Goal: Task Accomplishment & Management: Manage account settings

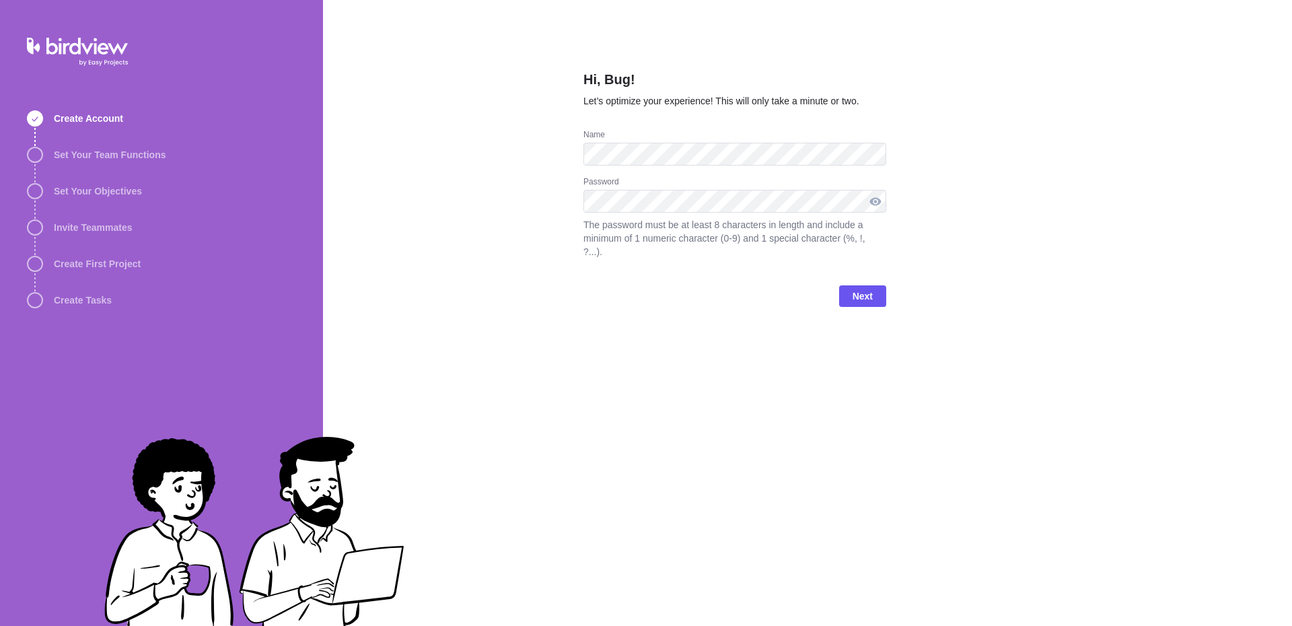
click at [873, 201] on div at bounding box center [876, 201] width 22 height 23
click at [878, 198] on div at bounding box center [876, 201] width 22 height 23
drag, startPoint x: 878, startPoint y: 200, endPoint x: 873, endPoint y: 273, distance: 72.8
click at [876, 213] on div "Password The password must be at least 8 characters in length and include a min…" at bounding box center [734, 225] width 303 height 98
click at [865, 293] on span "Next" at bounding box center [863, 296] width 20 height 16
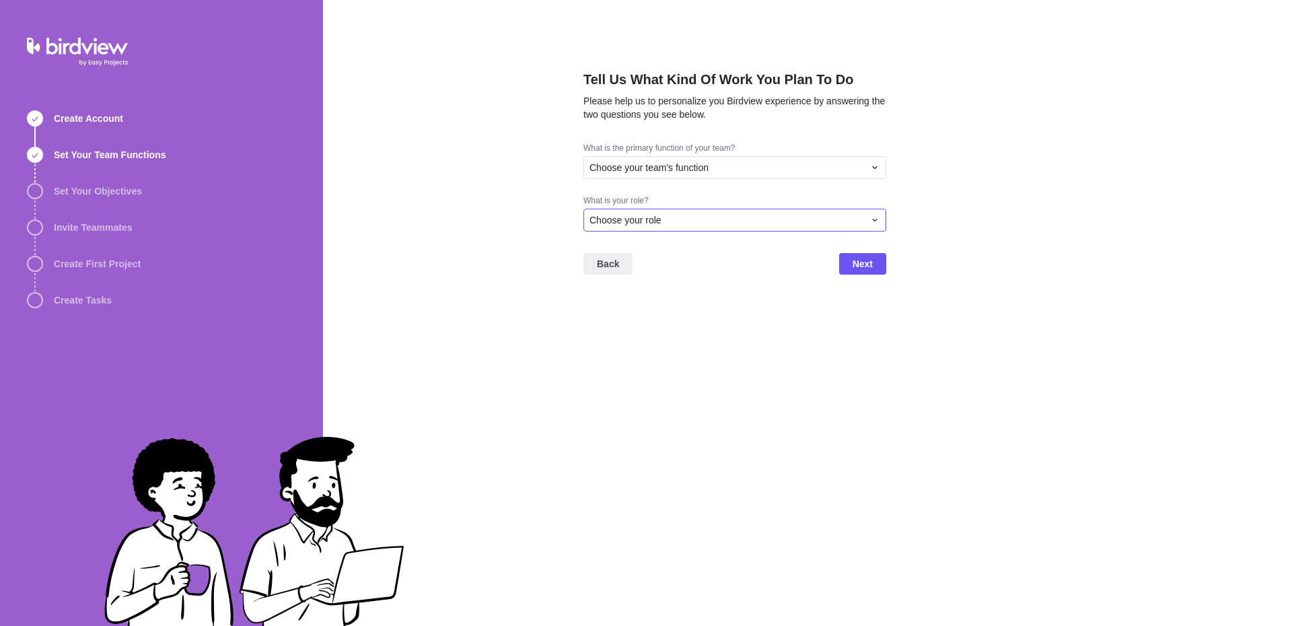
click at [734, 222] on div "Choose your role" at bounding box center [726, 219] width 275 height 13
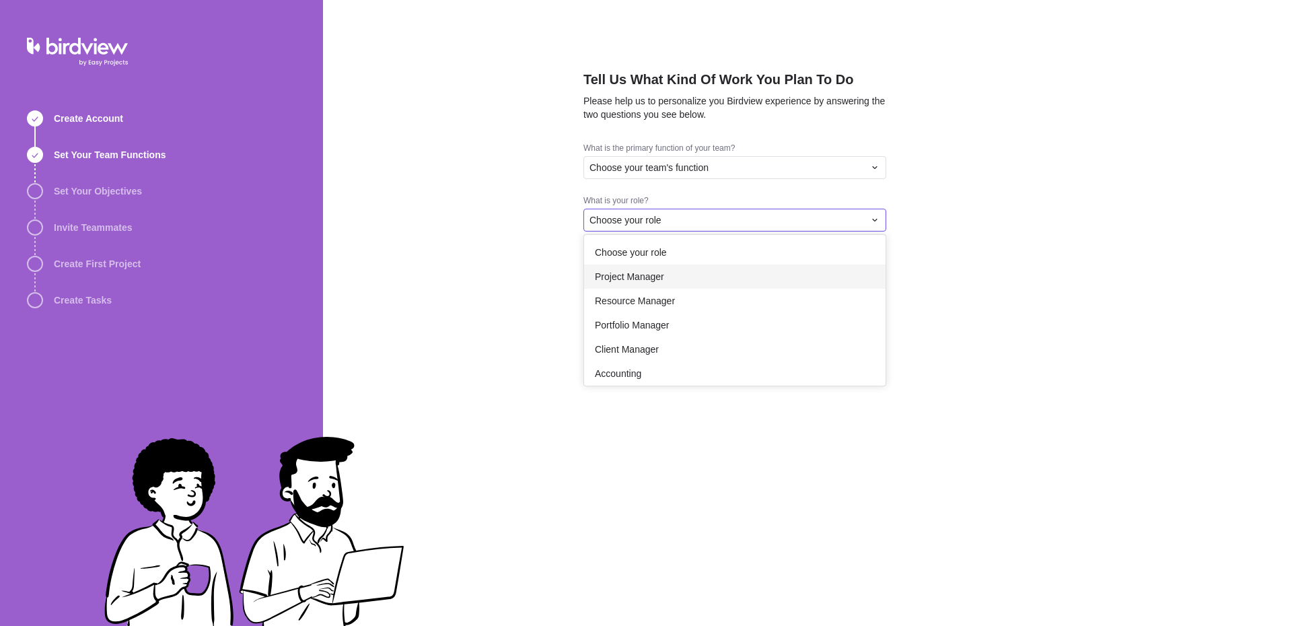
click at [661, 271] on span "Project Manager" at bounding box center [629, 276] width 69 height 13
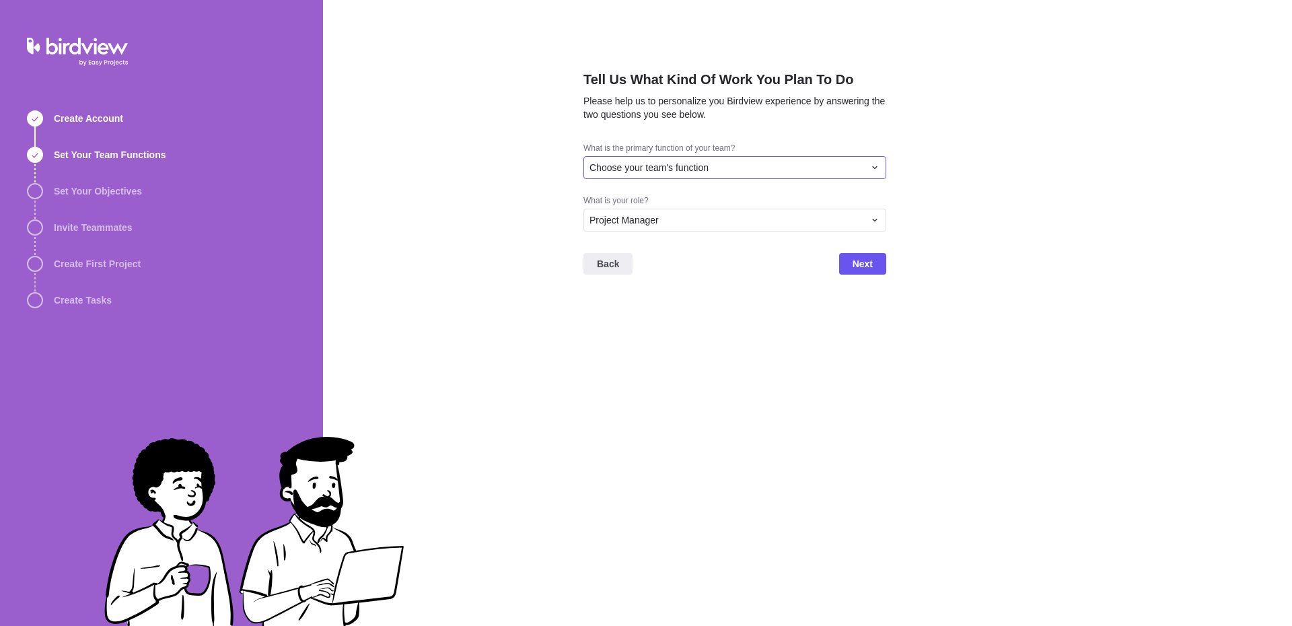
click at [678, 171] on span "Choose your team's function" at bounding box center [648, 167] width 119 height 13
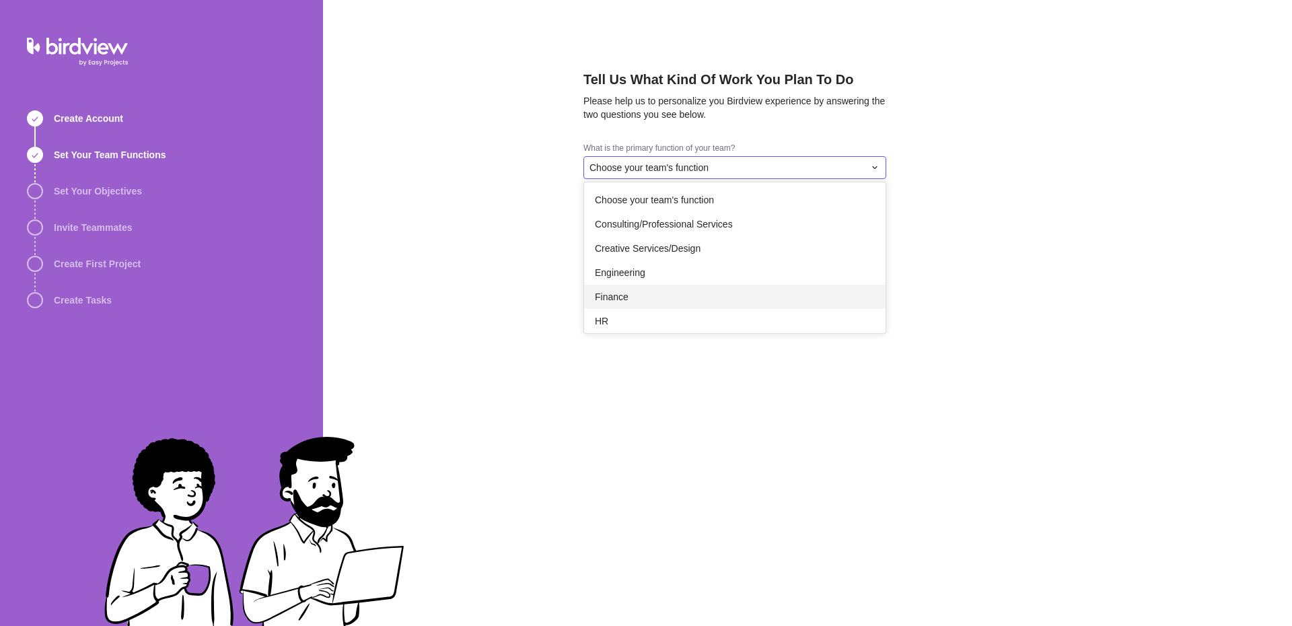
click at [626, 292] on span "Finance" at bounding box center [612, 296] width 34 height 13
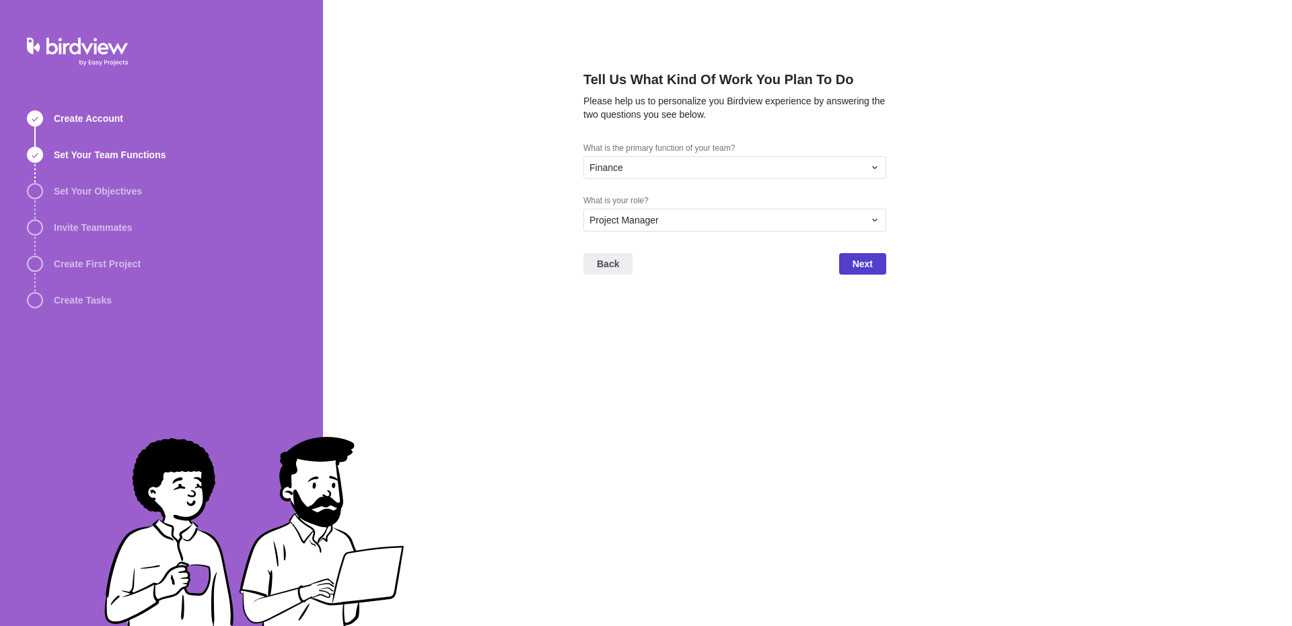
click at [859, 263] on span "Next" at bounding box center [863, 264] width 20 height 16
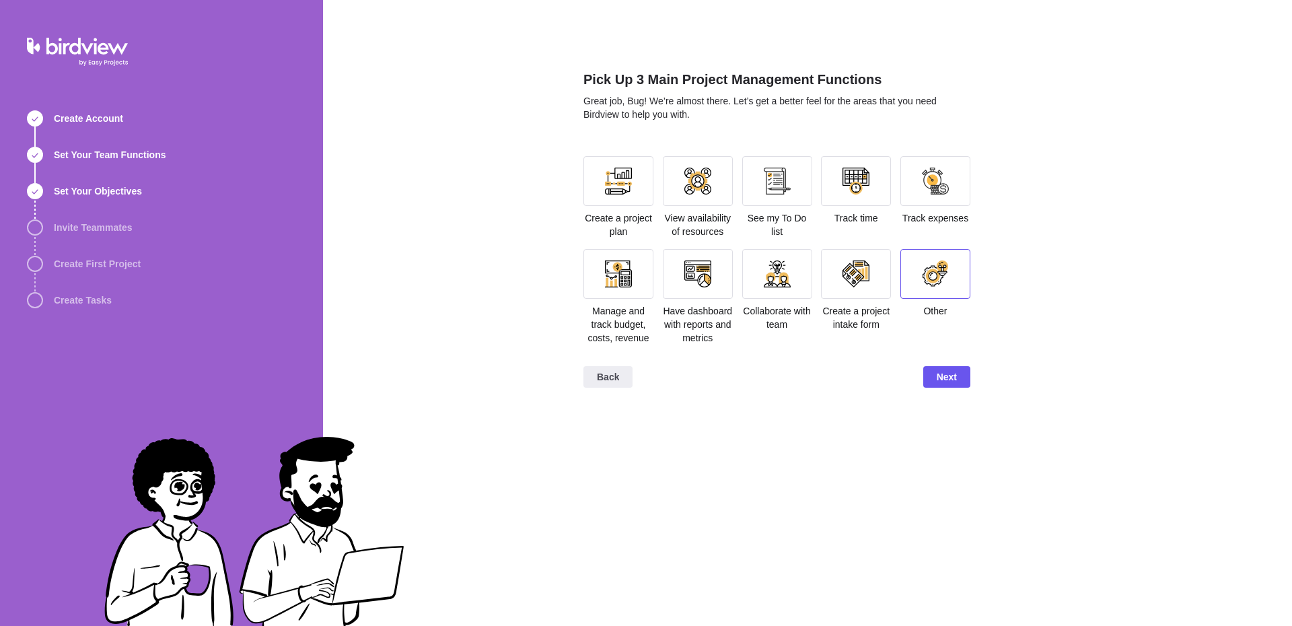
click at [937, 275] on div at bounding box center [935, 273] width 27 height 27
click at [830, 291] on div at bounding box center [856, 274] width 70 height 50
click at [809, 180] on div at bounding box center [777, 181] width 70 height 50
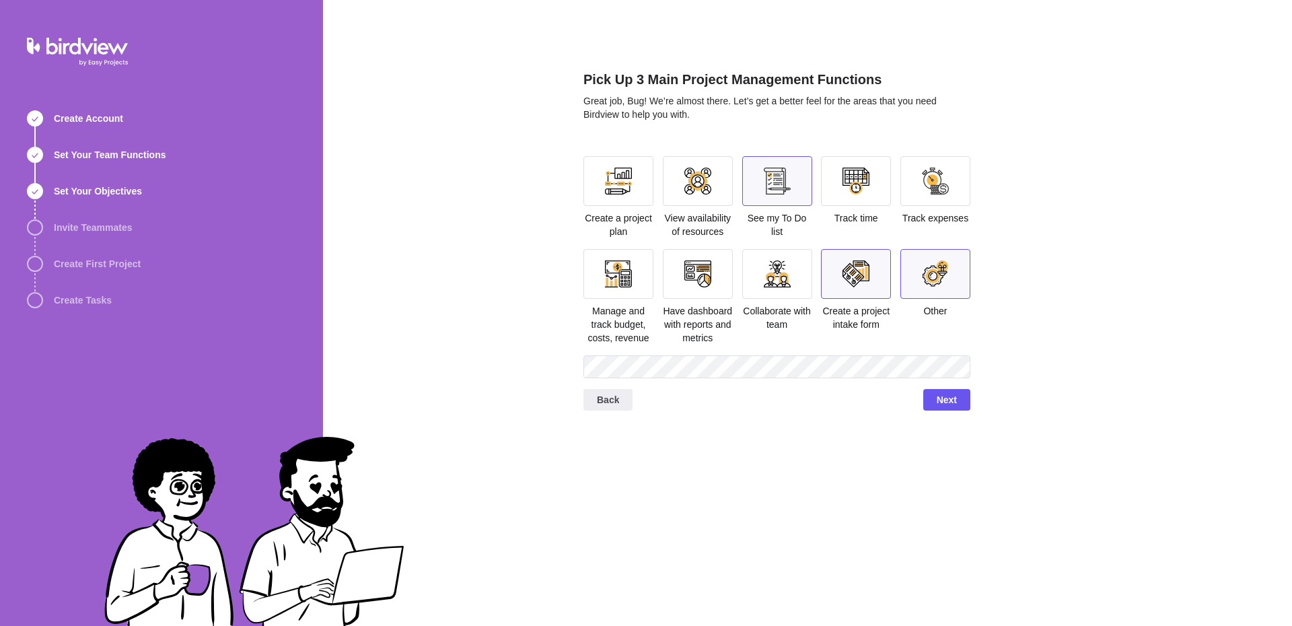
click at [966, 276] on div at bounding box center [935, 274] width 70 height 50
click at [948, 376] on span "Next" at bounding box center [947, 377] width 20 height 16
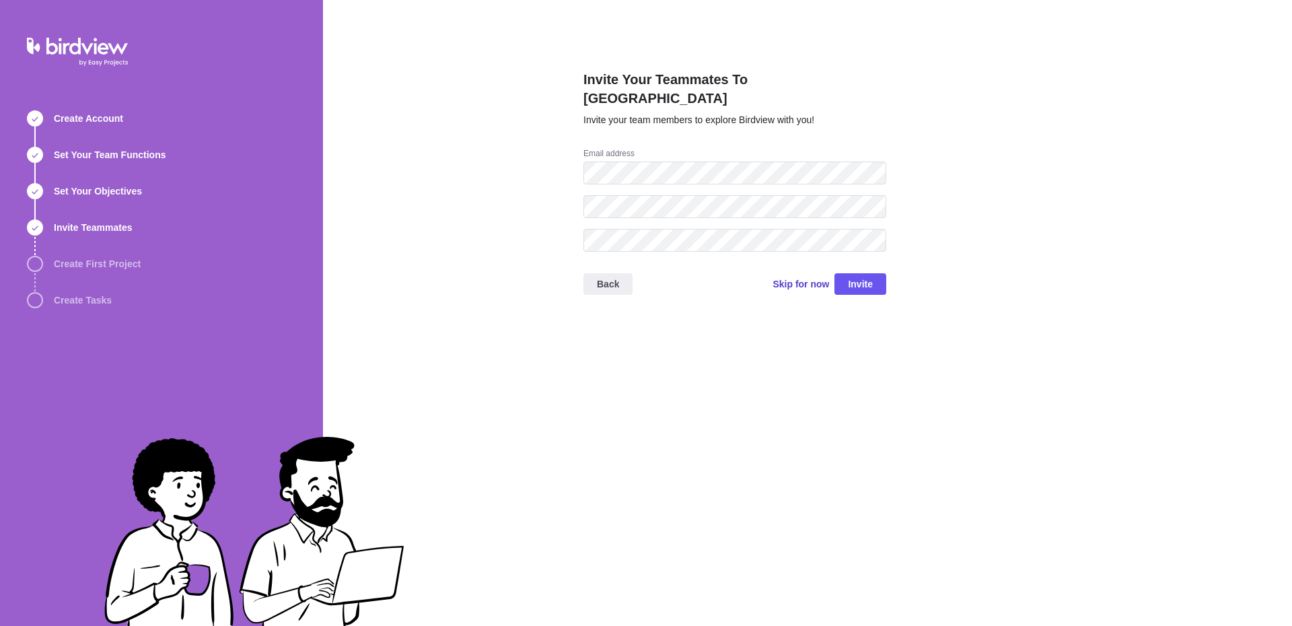
click at [813, 277] on span "Skip for now" at bounding box center [800, 283] width 57 height 13
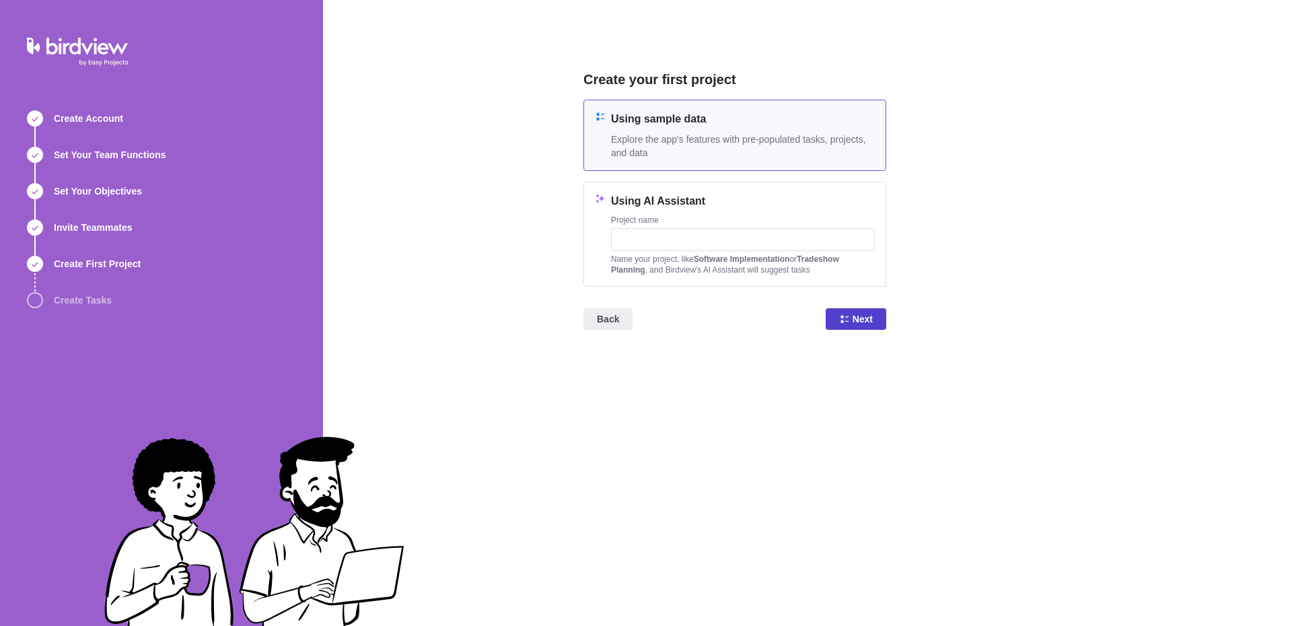
click at [858, 321] on span "Next" at bounding box center [863, 319] width 20 height 16
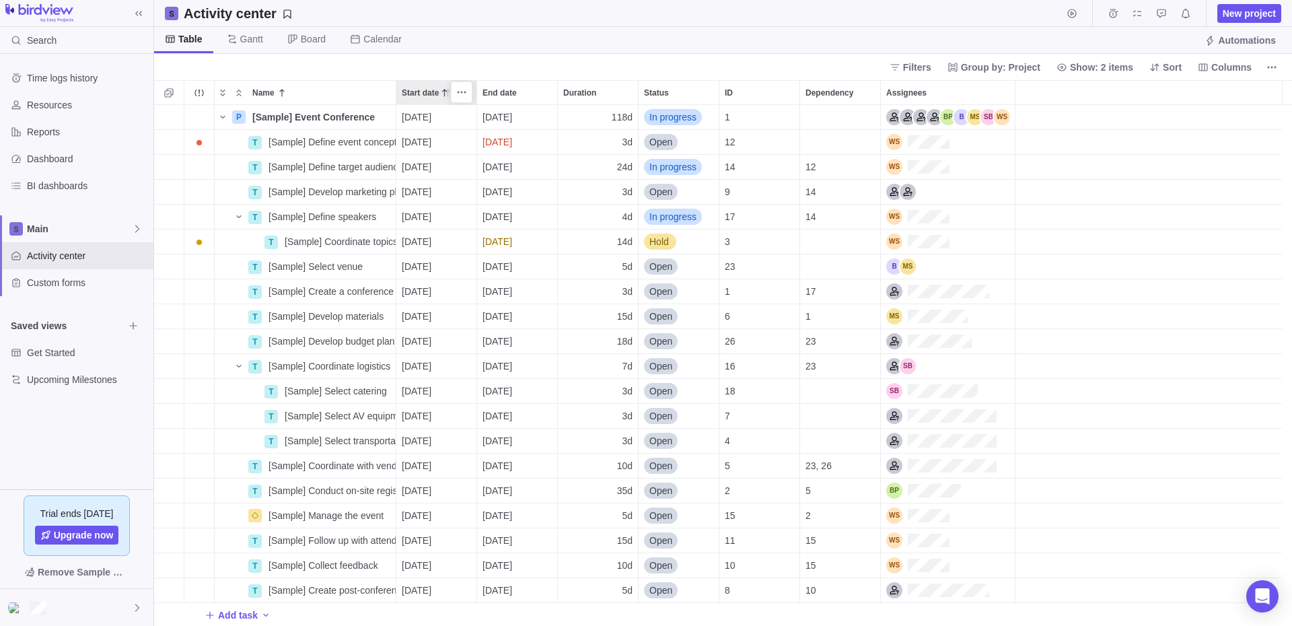
click at [451, 88] on div at bounding box center [462, 92] width 22 height 22
click at [455, 90] on span "More actions" at bounding box center [461, 92] width 19 height 19
click at [483, 180] on span "Hide" at bounding box center [490, 185] width 20 height 13
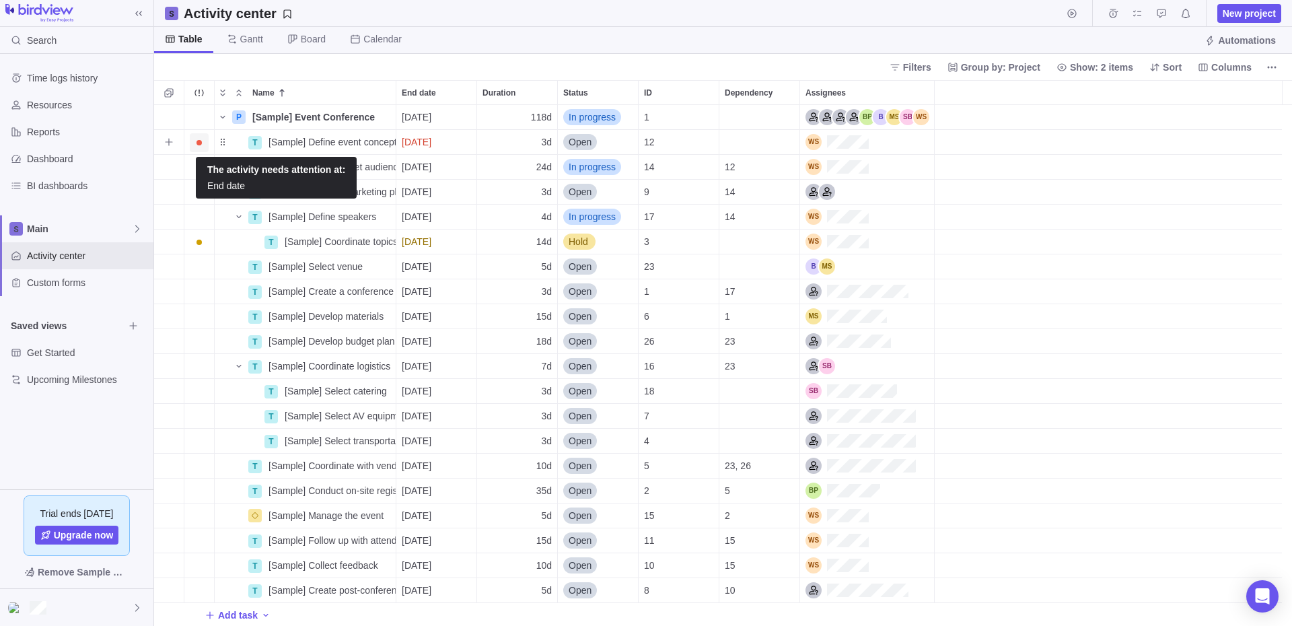
click at [201, 143] on span "Trouble indication" at bounding box center [198, 142] width 5 height 5
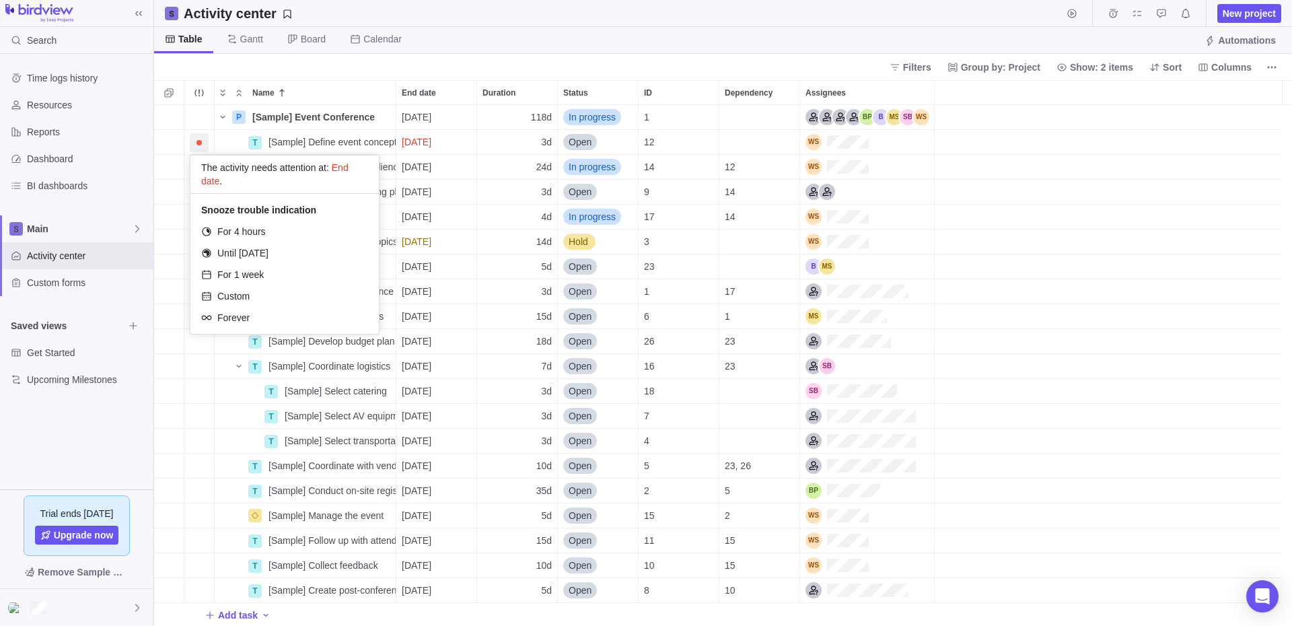
click at [486, 175] on div "P [Sample] Event Conference Details 02/18/2026 118d In progress 1 T [Sample] De…" at bounding box center [723, 365] width 1138 height 521
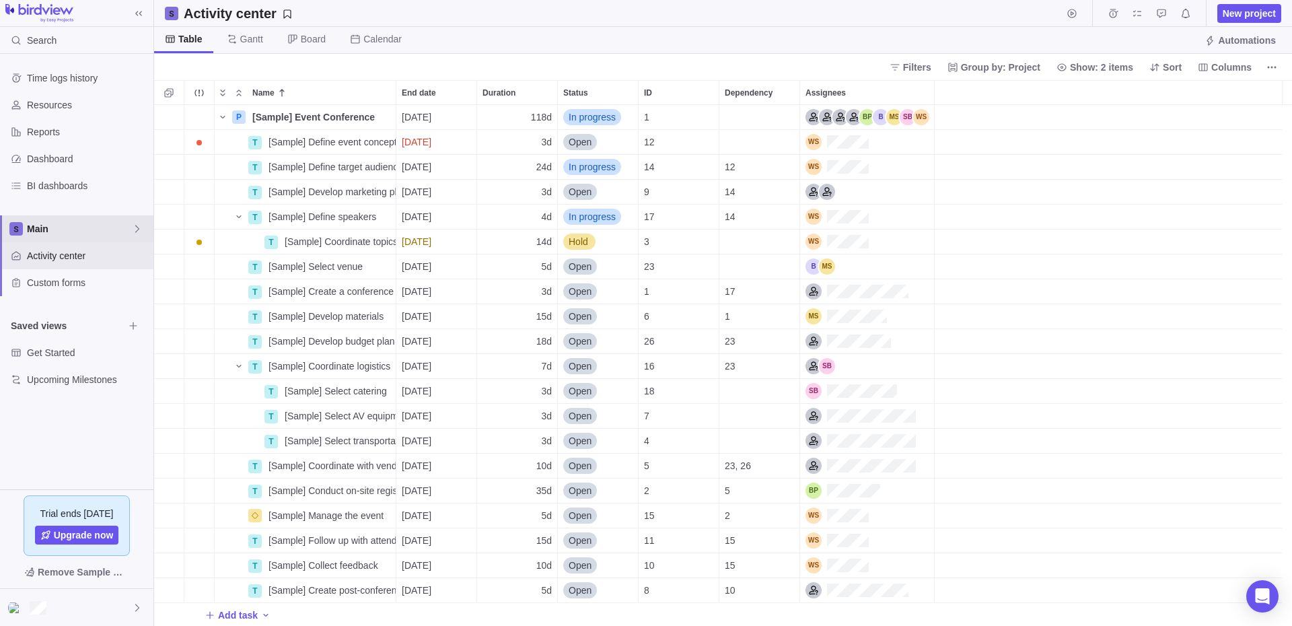
click at [116, 234] on span "Main" at bounding box center [79, 228] width 105 height 13
click at [38, 604] on body "Search Time logs history Resources Reports Dashboard BI dashboards Main Activit…" at bounding box center [646, 313] width 1292 height 626
click at [103, 606] on div at bounding box center [76, 607] width 153 height 37
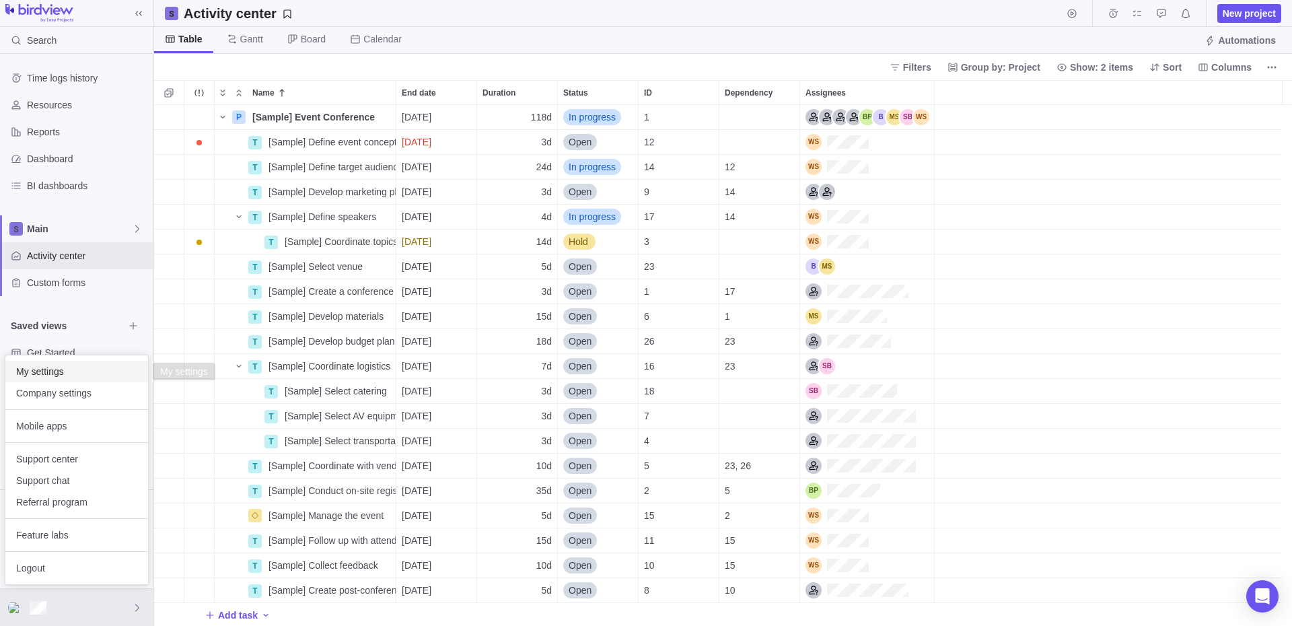
click at [62, 377] on span "My settings" at bounding box center [76, 371] width 121 height 13
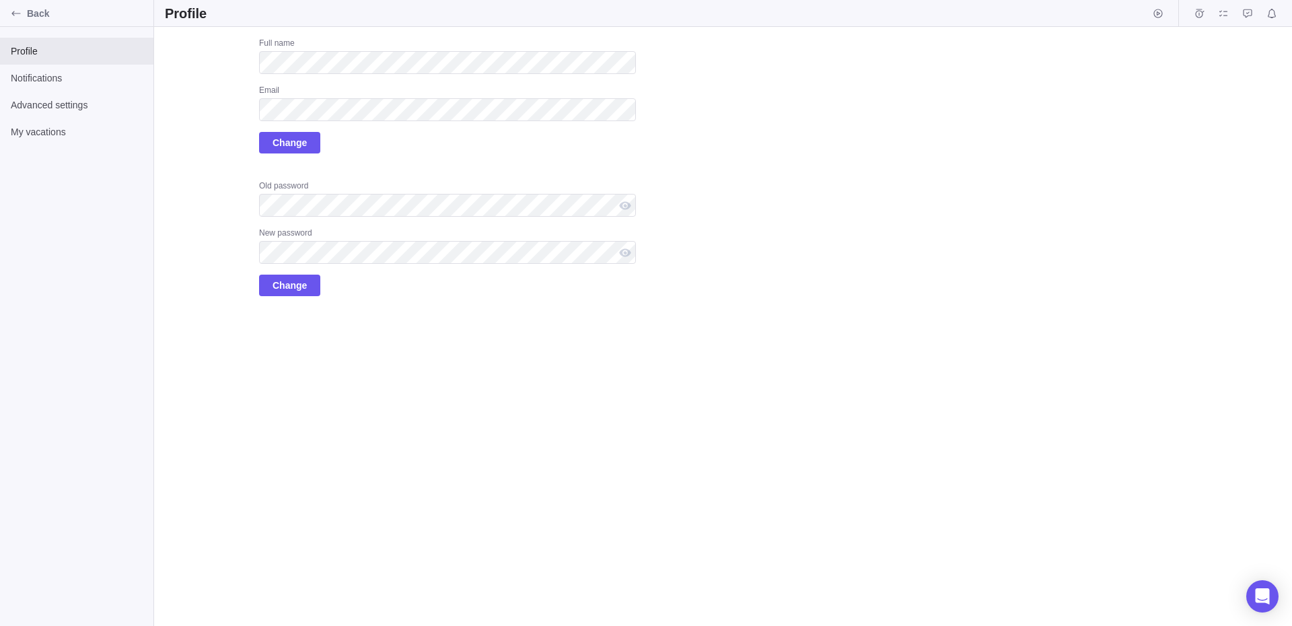
click at [713, 121] on div "Upload Full name Email Change Old password New password Change" at bounding box center [723, 326] width 1138 height 599
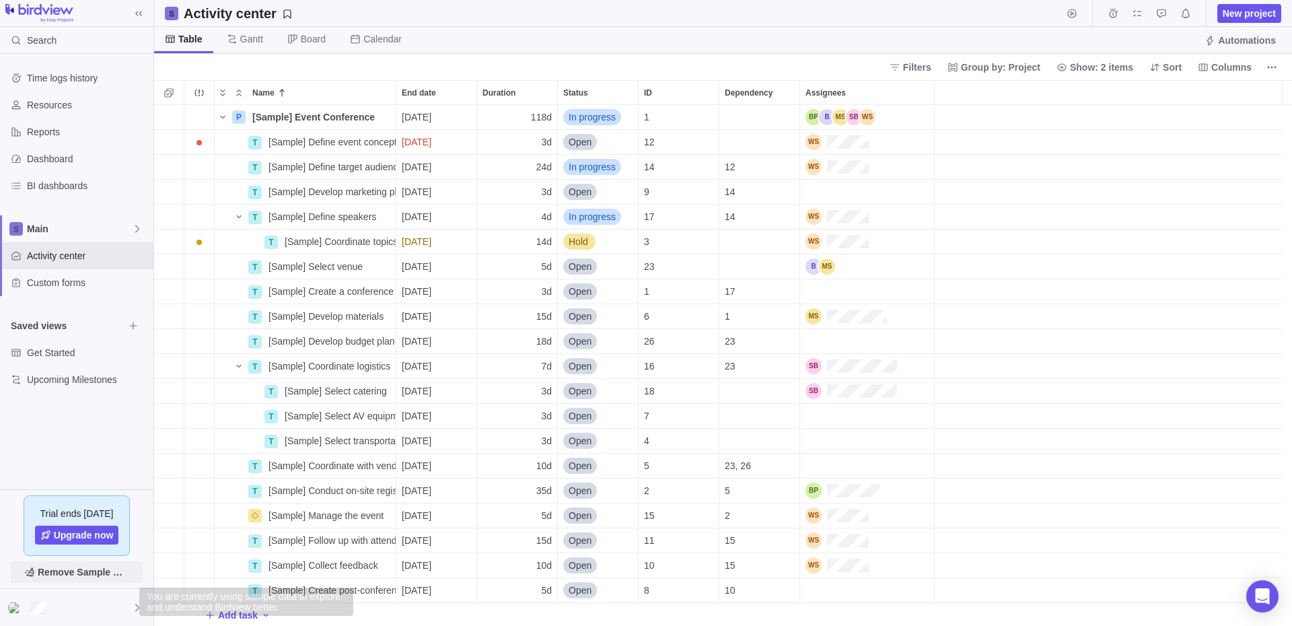
scroll to position [511, 1128]
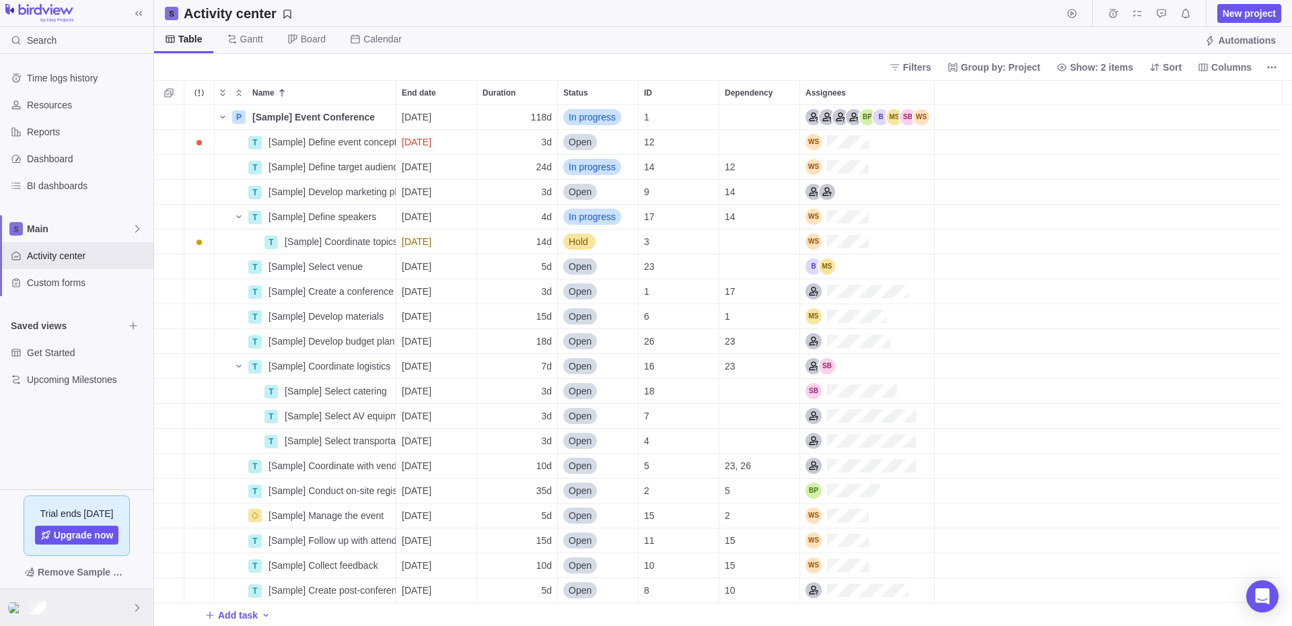
click at [23, 600] on div at bounding box center [76, 607] width 153 height 37
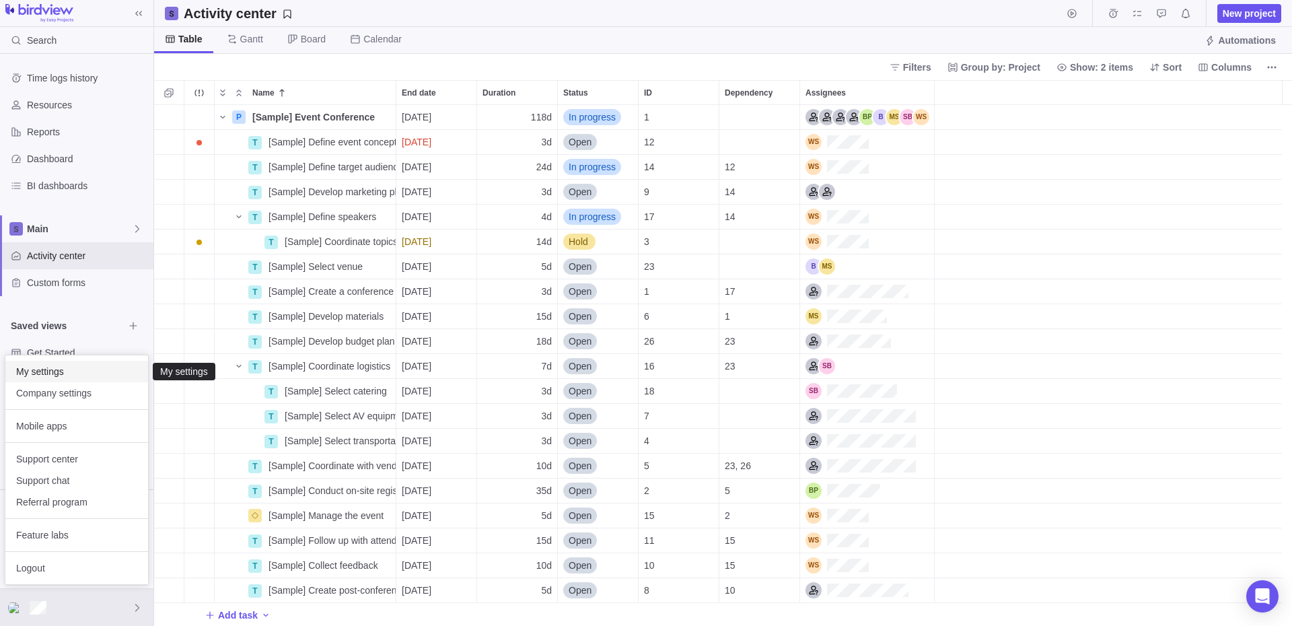
click at [51, 374] on span "My settings" at bounding box center [76, 371] width 121 height 13
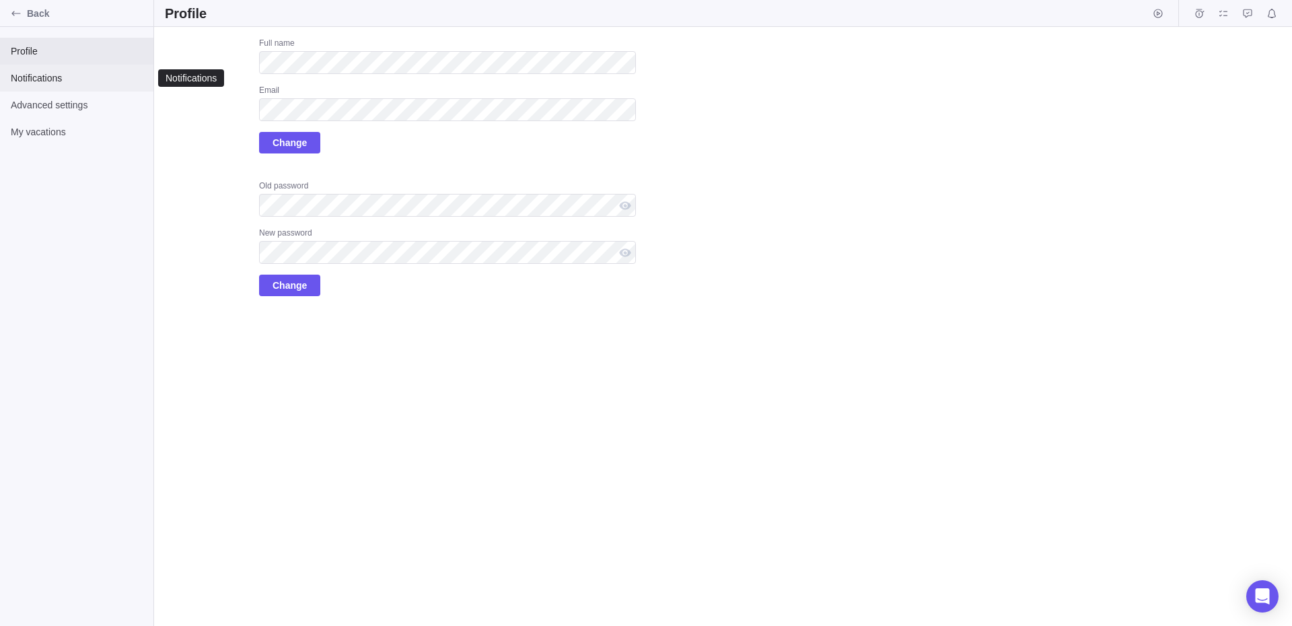
click at [80, 76] on span "Notifications" at bounding box center [77, 77] width 132 height 13
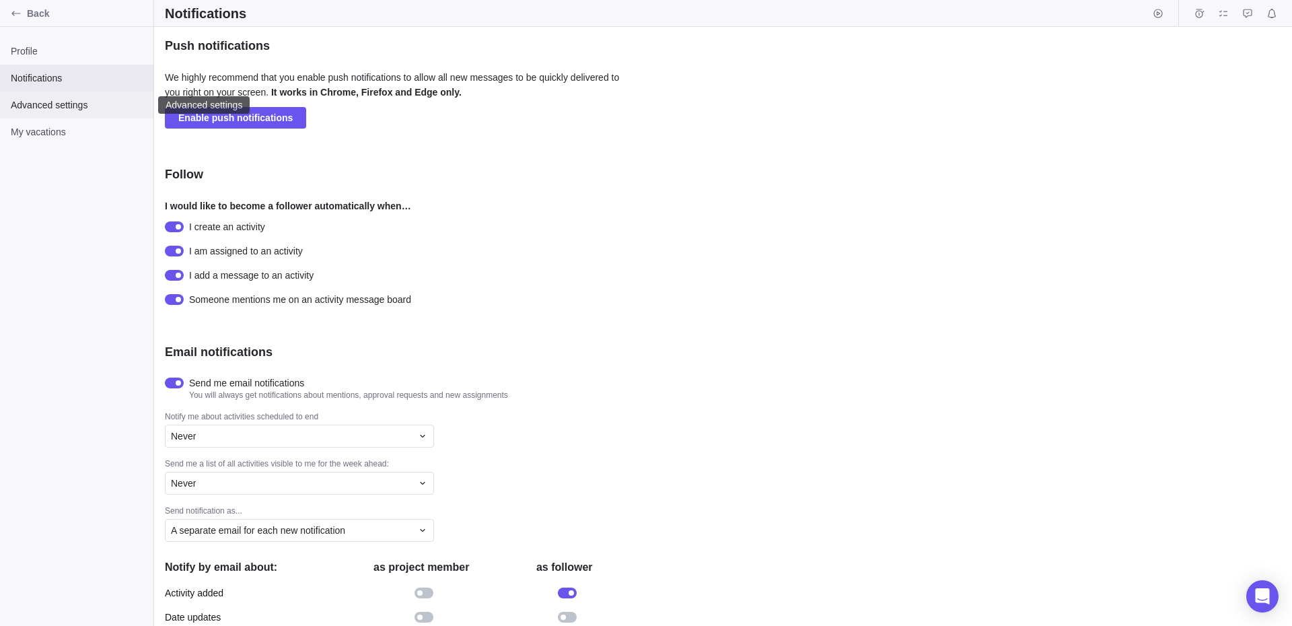
click at [78, 104] on span "Advanced settings" at bounding box center [77, 104] width 132 height 13
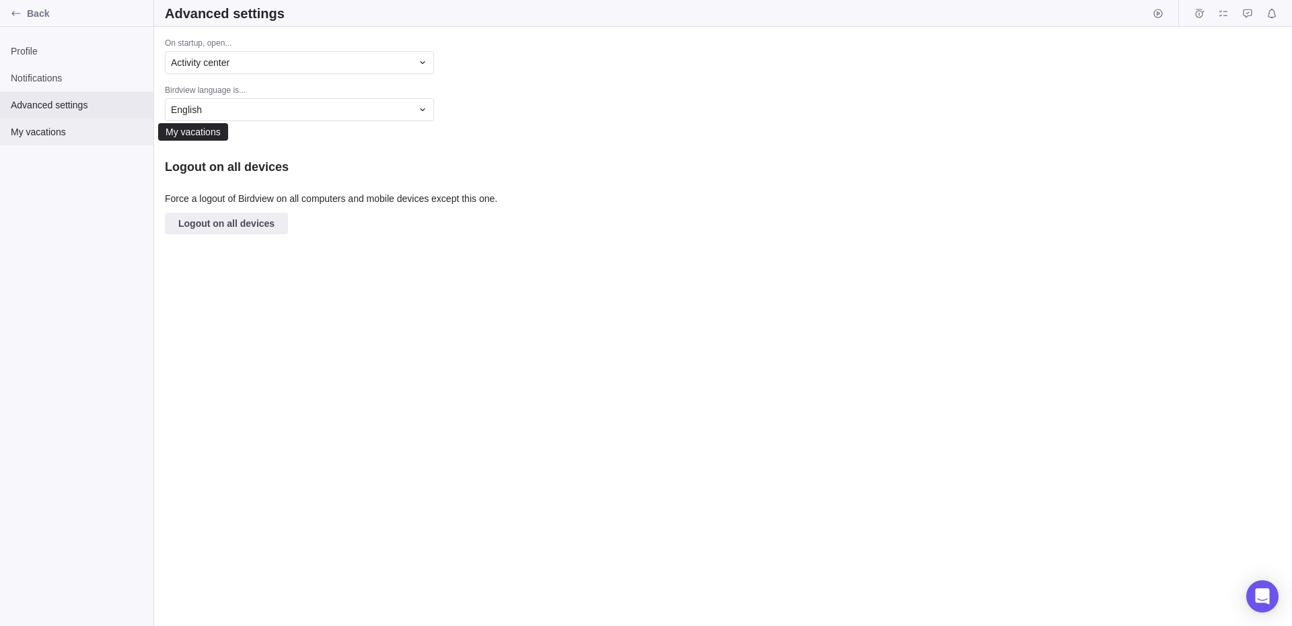
click at [59, 124] on div "My vacations" at bounding box center [76, 131] width 153 height 27
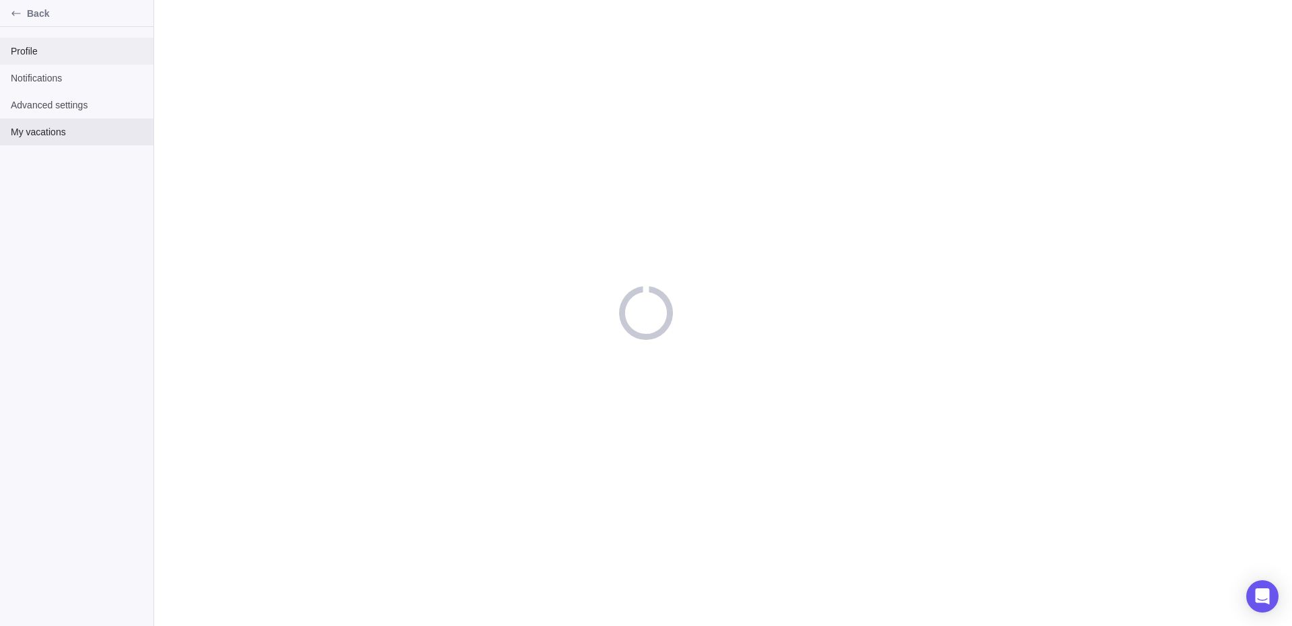
click at [40, 57] on span "Profile" at bounding box center [77, 50] width 132 height 13
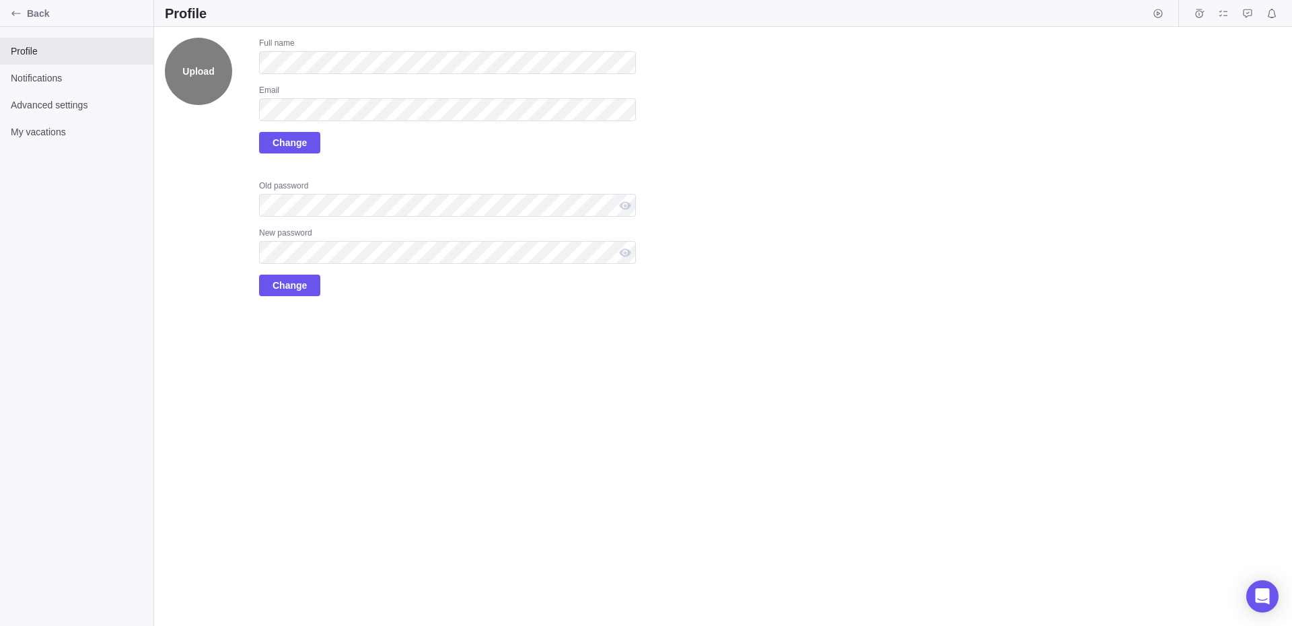
click at [197, 71] on label "Upload" at bounding box center [198, 71] width 67 height 67
click at [0, 0] on input "Upload" at bounding box center [0, 0] width 0 height 0
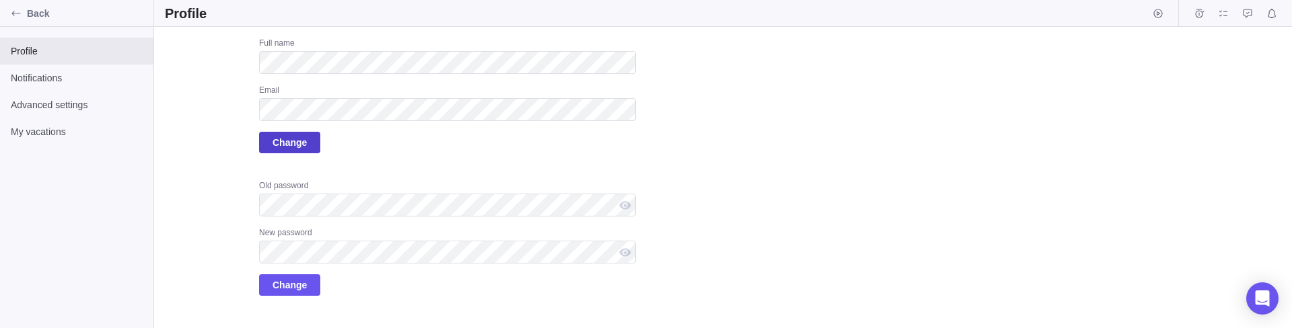
click at [294, 139] on span "Change" at bounding box center [290, 143] width 34 height 16
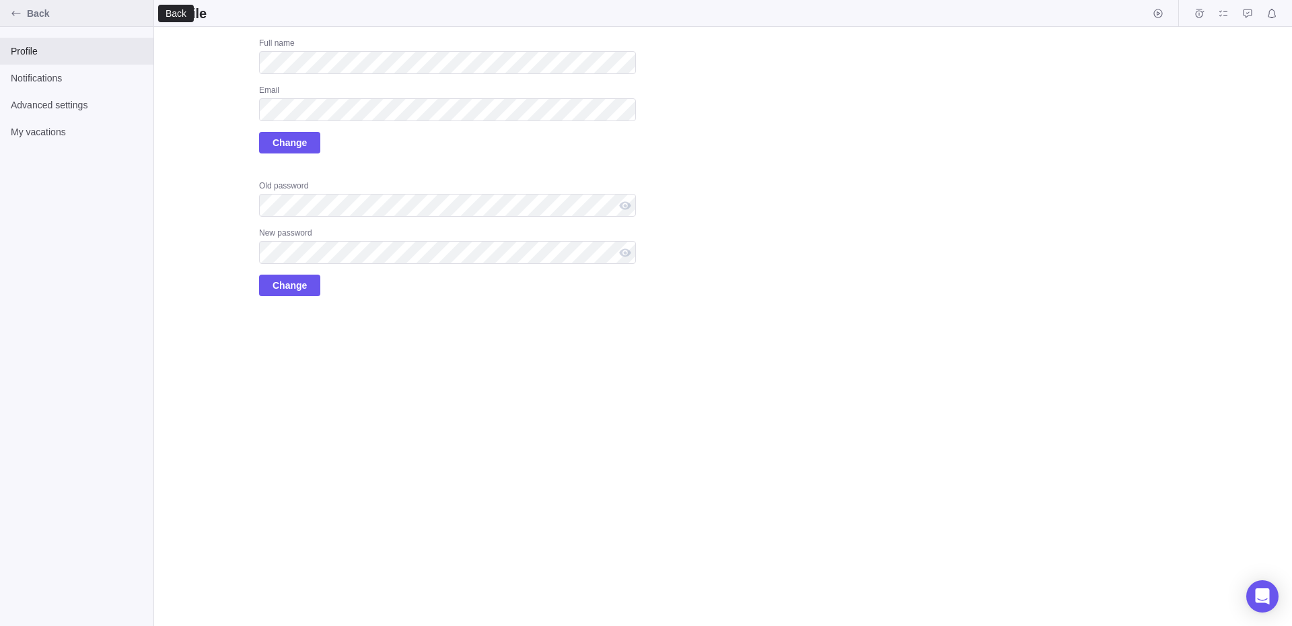
click at [12, 12] on icon "Back" at bounding box center [16, 13] width 11 height 11
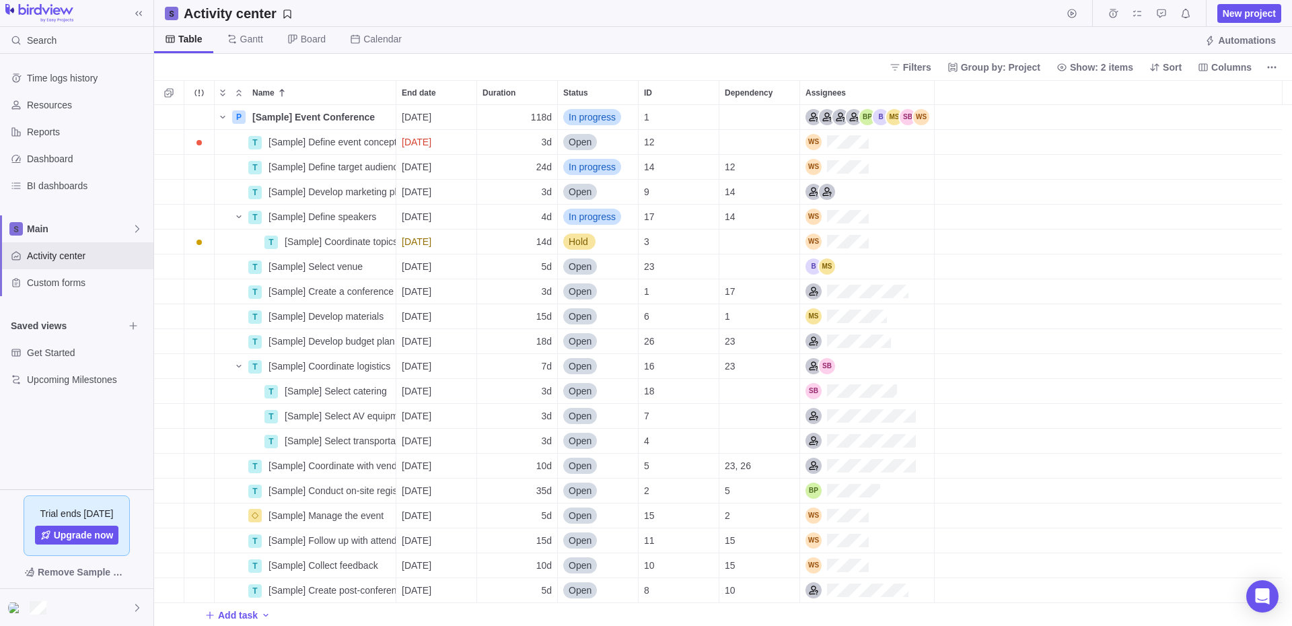
scroll to position [11, 11]
click at [63, 615] on div at bounding box center [76, 607] width 153 height 37
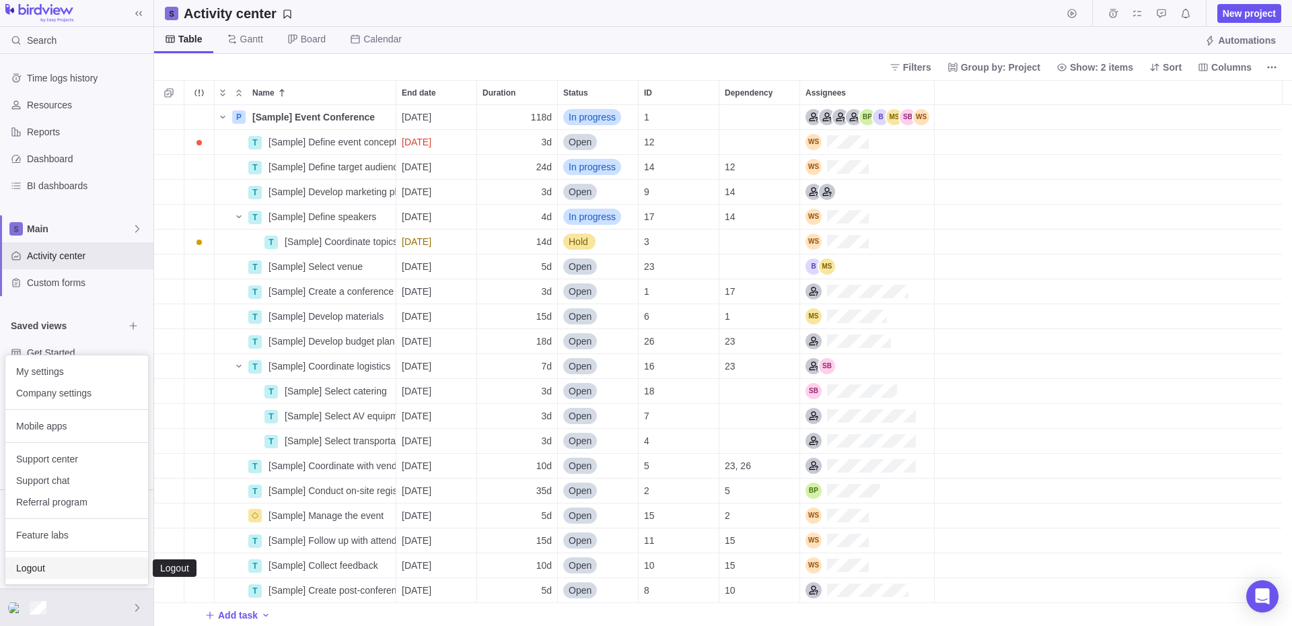
click at [61, 564] on span "Logout" at bounding box center [76, 567] width 121 height 13
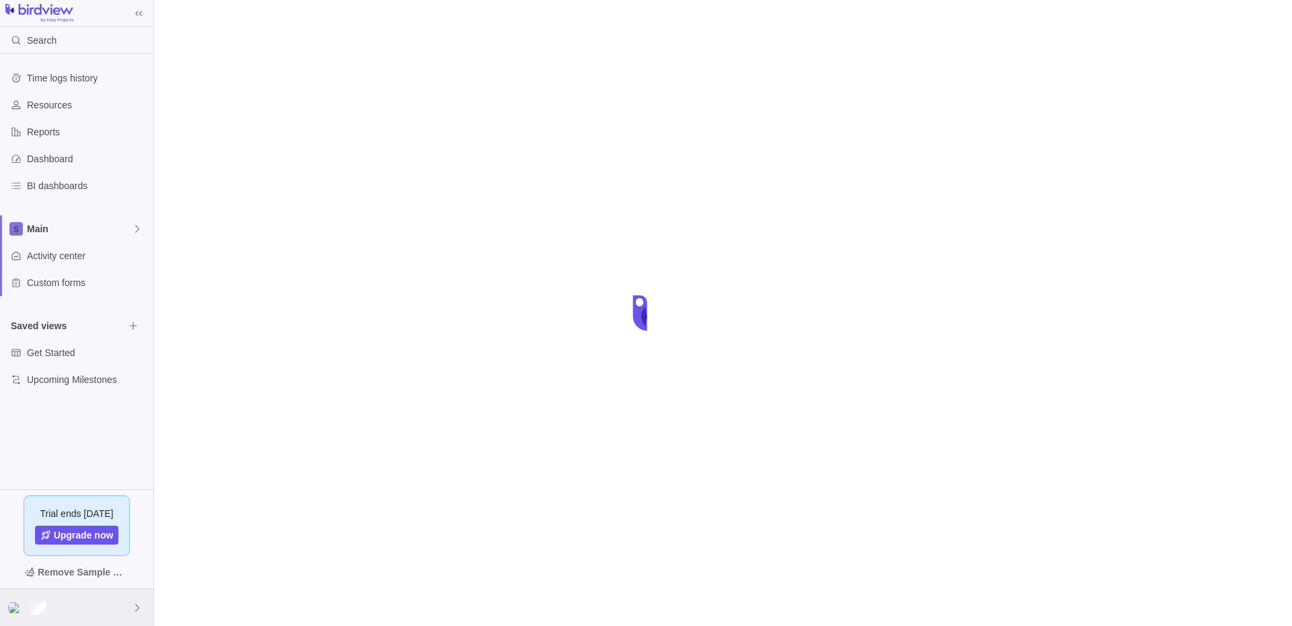
click at [100, 617] on div at bounding box center [76, 607] width 153 height 37
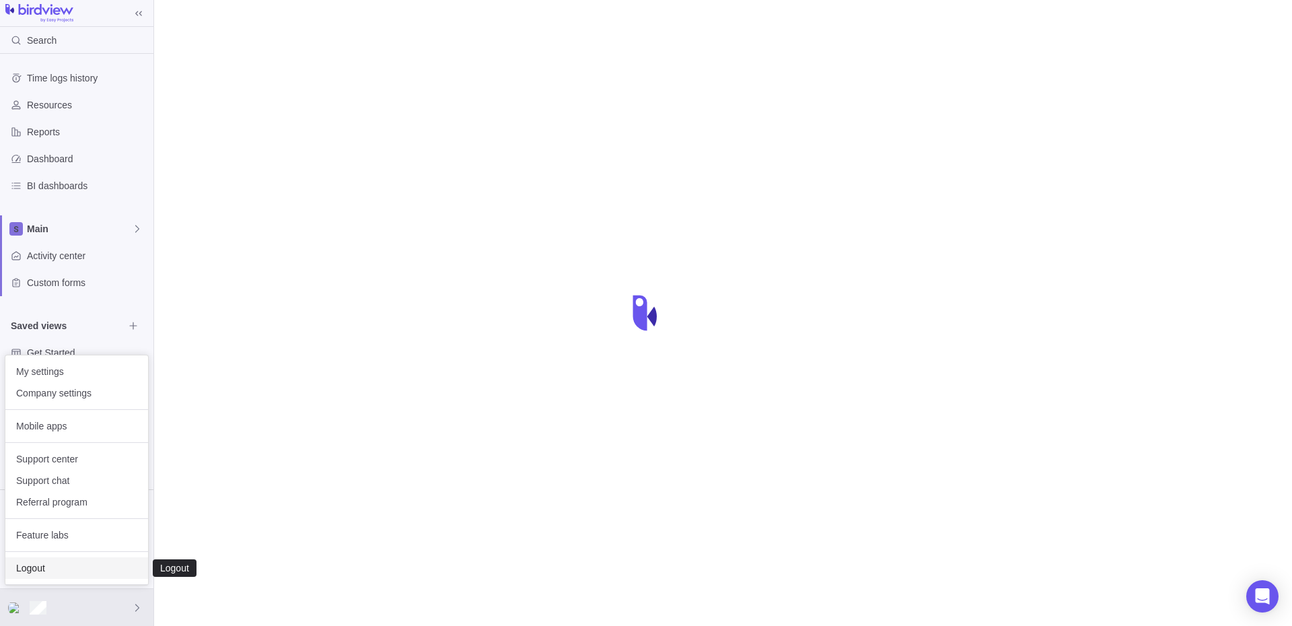
click at [54, 562] on span "Logout" at bounding box center [76, 567] width 121 height 13
